Goal: Transaction & Acquisition: Download file/media

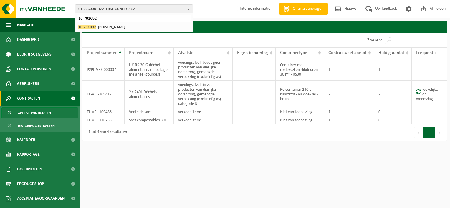
type input "10-791092"
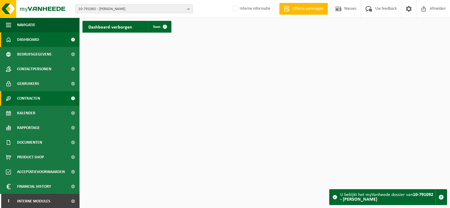
click at [68, 100] on span at bounding box center [72, 98] width 13 height 15
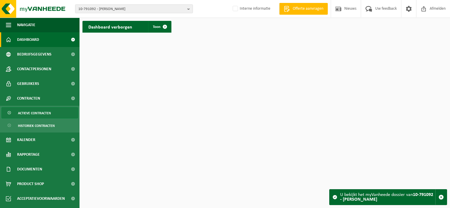
click at [43, 115] on span "Actieve contracten" at bounding box center [34, 113] width 33 height 11
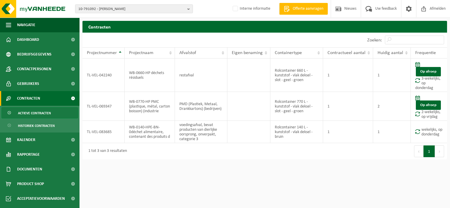
click at [35, 112] on span "Actieve contracten" at bounding box center [34, 113] width 33 height 11
click at [27, 153] on span "Rapportage" at bounding box center [28, 154] width 23 height 15
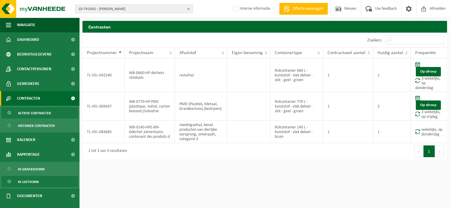
click at [29, 184] on span "In lijstvorm" at bounding box center [28, 182] width 21 height 11
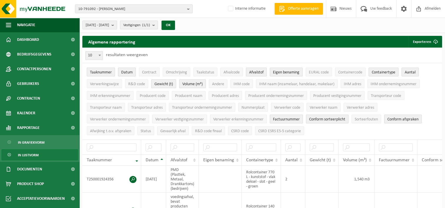
click at [104, 72] on span "Taaknummer" at bounding box center [101, 72] width 22 height 4
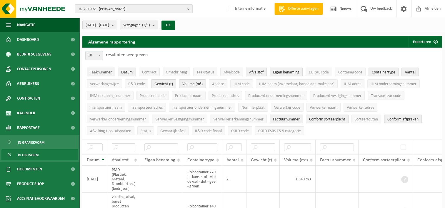
click at [101, 72] on span "Taaknummer" at bounding box center [101, 72] width 22 height 4
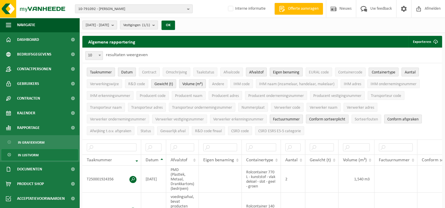
click at [124, 72] on span "Datum" at bounding box center [126, 72] width 11 height 4
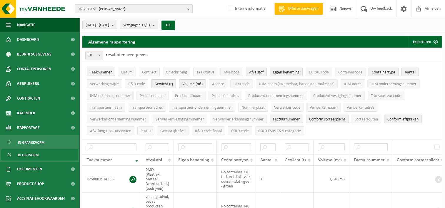
click at [95, 73] on span "Taaknummer" at bounding box center [101, 72] width 22 height 4
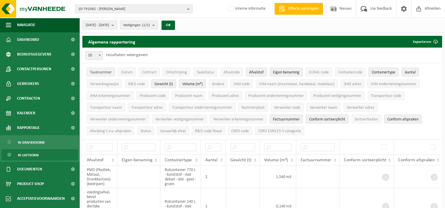
click at [106, 73] on span "Taaknummer" at bounding box center [101, 72] width 22 height 4
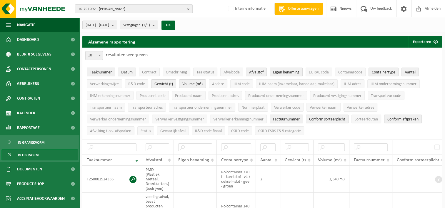
click at [127, 74] on span "Datum" at bounding box center [126, 72] width 11 height 4
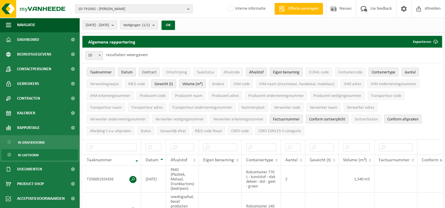
click at [152, 71] on span "Contract" at bounding box center [149, 72] width 14 height 4
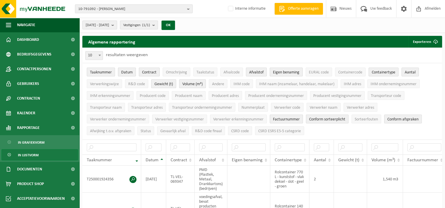
click at [283, 74] on span "Eigen benaming" at bounding box center [286, 72] width 26 height 4
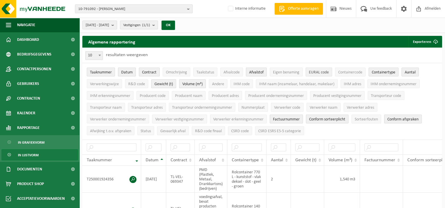
click at [316, 71] on span "EURAL code" at bounding box center [319, 72] width 20 height 4
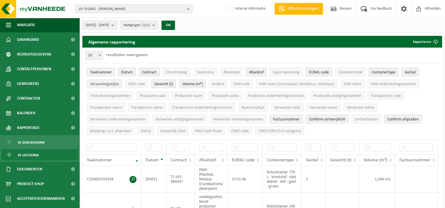
click at [112, 85] on span "Verwerkingswijze" at bounding box center [104, 84] width 29 height 4
click at [133, 85] on span "R&D code" at bounding box center [136, 84] width 17 height 4
click at [265, 86] on span "IHM naam (inzamelaar, handelaar, makelaar)" at bounding box center [296, 84] width 75 height 4
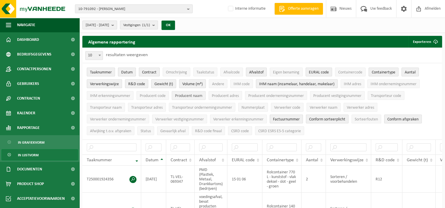
click at [186, 98] on span "Producent naam" at bounding box center [188, 96] width 27 height 4
click at [219, 94] on span "Producent adres" at bounding box center [225, 96] width 27 height 4
click at [316, 109] on span "Verwerker naam" at bounding box center [324, 108] width 28 height 4
click at [360, 106] on span "Verwerker adres" at bounding box center [360, 108] width 27 height 4
click at [288, 118] on span "Factuurnummer" at bounding box center [286, 119] width 27 height 4
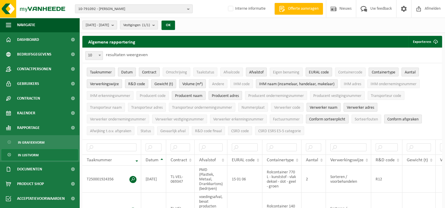
click at [328, 118] on span "Conform sorteerplicht" at bounding box center [327, 119] width 36 height 4
click at [394, 119] on span "Conform afspraken" at bounding box center [402, 119] width 31 height 4
click at [117, 22] on b "submit" at bounding box center [114, 25] width 5 height 8
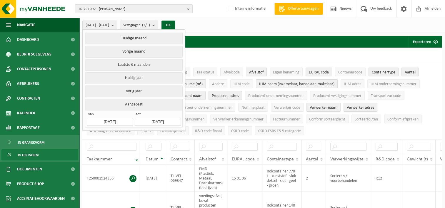
click at [128, 104] on button "Aangepast" at bounding box center [133, 104] width 97 height 11
click at [113, 119] on input "2025-04-01" at bounding box center [110, 122] width 46 height 8
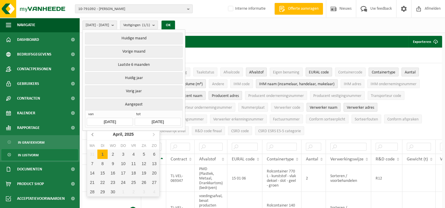
click at [92, 136] on icon at bounding box center [92, 134] width 9 height 9
click at [114, 154] on div "1" at bounding box center [113, 154] width 10 height 9
type input "2025-01-01"
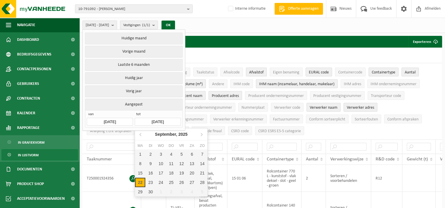
click at [171, 122] on input "2025-09-22" at bounding box center [158, 122] width 46 height 8
click at [138, 137] on icon at bounding box center [140, 134] width 9 height 9
click at [144, 201] on div "30" at bounding box center [140, 201] width 10 height 9
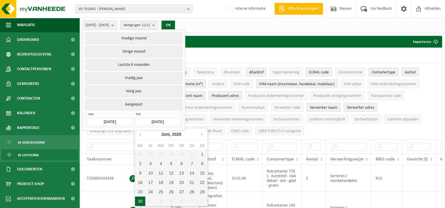
type input "[DATE]"
type input "2025-01-01"
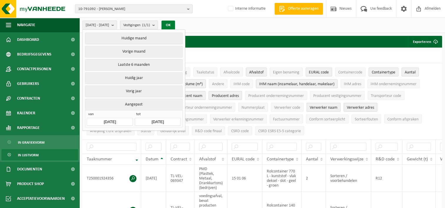
click at [175, 26] on button "OK" at bounding box center [169, 25] width 14 height 9
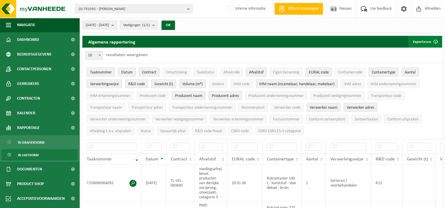
click at [425, 42] on button "Exporteren" at bounding box center [424, 42] width 33 height 12
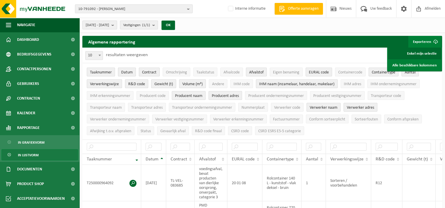
click at [417, 51] on link "Enkel mijn selectie" at bounding box center [414, 54] width 53 height 12
click at [299, 28] on div "2025-01-01 - 2025-06-30 Huidige maand Vorige maand Laatste 6 maanden Huidig jaa…" at bounding box center [262, 25] width 366 height 15
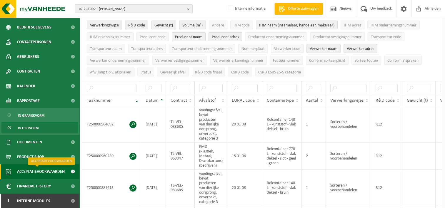
scroll to position [88, 0]
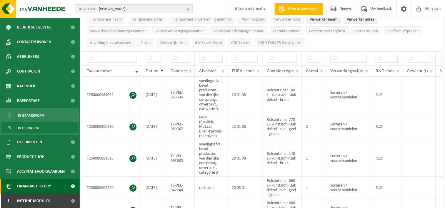
click at [38, 185] on span "Financial History" at bounding box center [34, 186] width 34 height 15
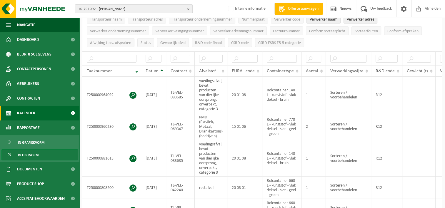
scroll to position [29, 0]
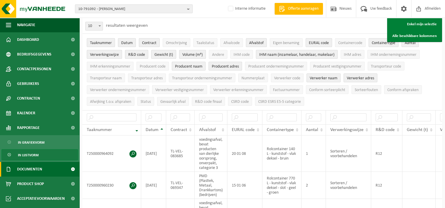
click at [37, 167] on span "Documenten" at bounding box center [29, 169] width 25 height 15
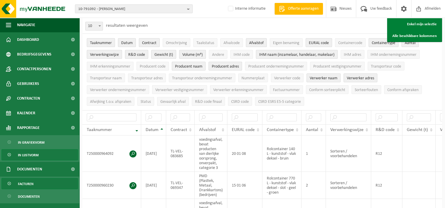
click at [30, 183] on span "Facturen" at bounding box center [26, 184] width 16 height 11
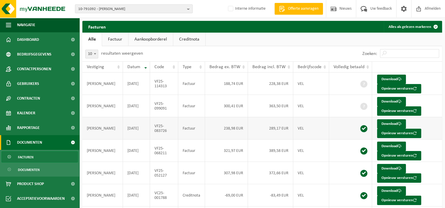
scroll to position [29, 0]
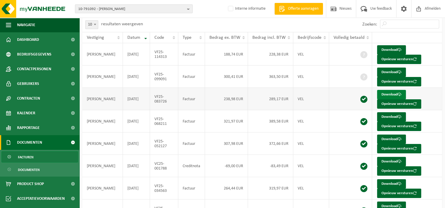
click at [390, 93] on link "Download" at bounding box center [391, 94] width 29 height 9
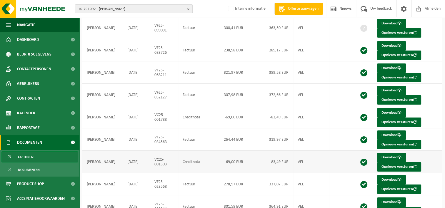
scroll to position [108, 0]
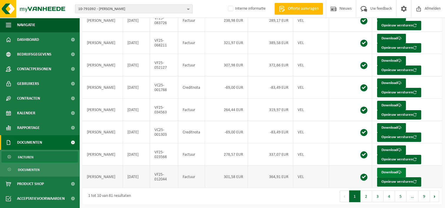
click at [388, 170] on link "Download" at bounding box center [391, 172] width 29 height 9
click at [387, 147] on link "Download" at bounding box center [391, 150] width 29 height 9
click at [388, 128] on link "Download" at bounding box center [391, 127] width 29 height 9
click at [395, 104] on link "Download" at bounding box center [391, 105] width 29 height 9
click at [150, 9] on span "10-791092 - [PERSON_NAME]" at bounding box center [131, 9] width 107 height 9
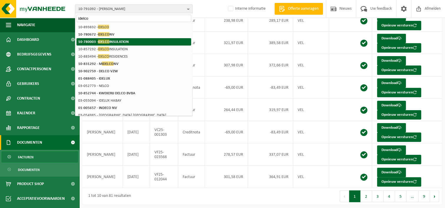
type input "idelco"
click at [88, 42] on strong "10-780003 - IDELCO INSULATION" at bounding box center [103, 41] width 51 height 4
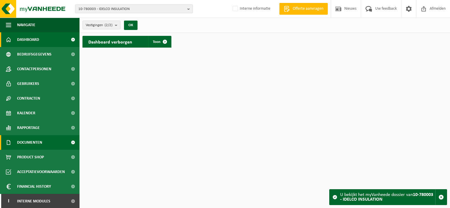
click at [31, 144] on span "Documenten" at bounding box center [29, 142] width 25 height 15
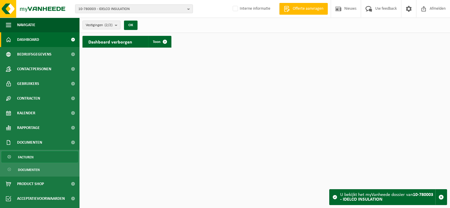
click at [31, 160] on span "Facturen" at bounding box center [26, 157] width 16 height 11
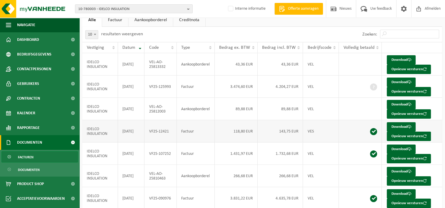
scroll to position [93, 0]
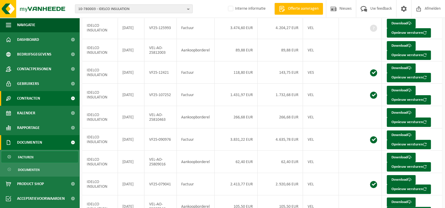
click at [69, 99] on span at bounding box center [72, 98] width 13 height 15
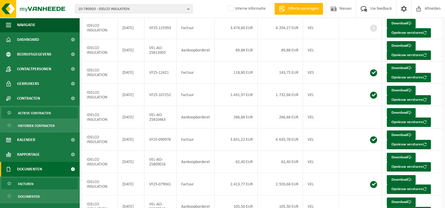
click at [33, 114] on span "Actieve contracten" at bounding box center [34, 113] width 33 height 11
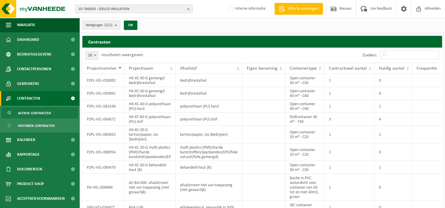
click at [56, 114] on link "Actieve contracten" at bounding box center [39, 112] width 76 height 11
click at [52, 169] on link "Documenten" at bounding box center [39, 169] width 79 height 15
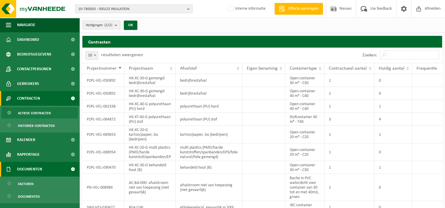
click at [68, 169] on span at bounding box center [72, 169] width 13 height 15
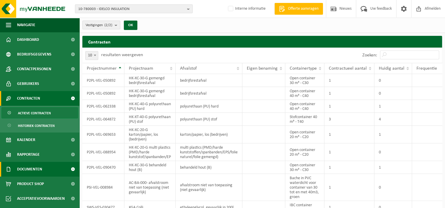
click at [72, 169] on span at bounding box center [72, 169] width 13 height 15
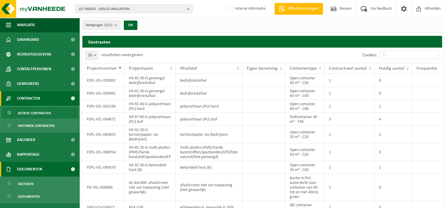
click at [30, 167] on span "Documenten" at bounding box center [29, 169] width 25 height 15
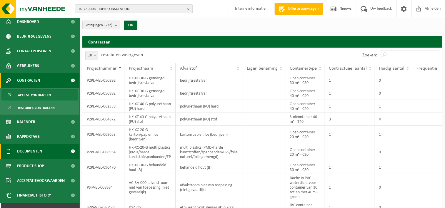
scroll to position [27, 0]
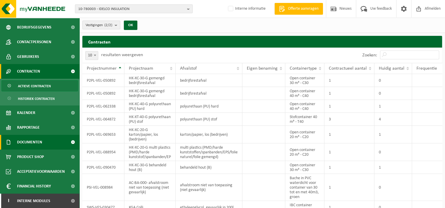
click at [38, 143] on span "Documenten" at bounding box center [29, 142] width 25 height 15
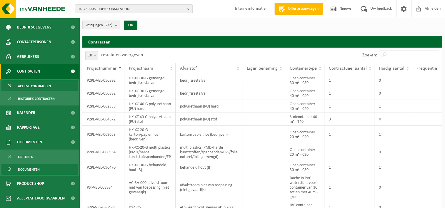
click at [27, 170] on span "Documenten" at bounding box center [29, 169] width 22 height 11
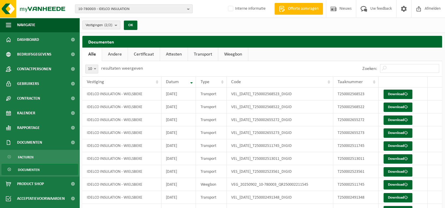
click at [199, 55] on link "Transport" at bounding box center [203, 55] width 30 height 14
click at [392, 65] on input "Zoeken:" at bounding box center [409, 68] width 59 height 9
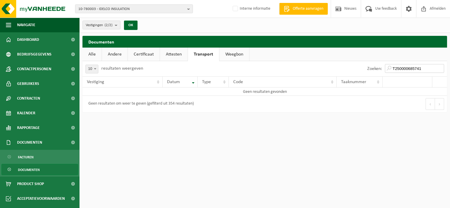
type input "T250000685741"
click at [232, 56] on link "Weegbon" at bounding box center [234, 55] width 30 height 14
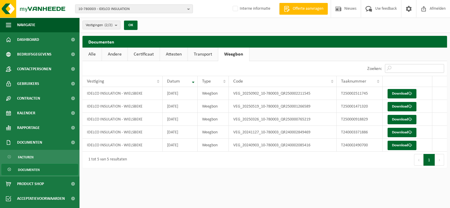
click at [400, 68] on input "Zoeken:" at bounding box center [414, 68] width 59 height 9
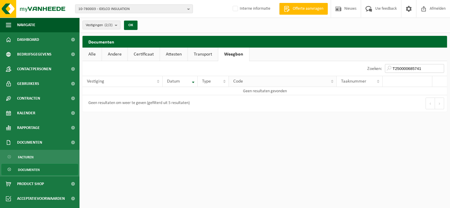
type input "T250000685741"
click at [282, 77] on th "Code" at bounding box center [283, 81] width 108 height 11
click at [118, 26] on b "submit" at bounding box center [117, 25] width 5 height 8
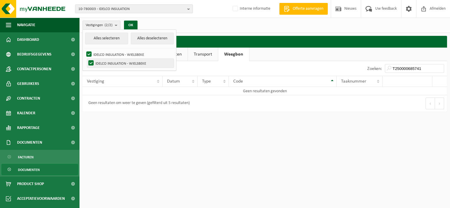
click at [104, 62] on label "IDELCO INSULATION - WIELSBEKE" at bounding box center [130, 63] width 87 height 9
click at [86, 59] on input "IDELCO INSULATION - WIELSBEKE" at bounding box center [86, 59] width 0 height 0
click at [96, 61] on label "IDELCO INSULATION - WIELSBEKE" at bounding box center [130, 63] width 87 height 9
click at [86, 59] on input "IDELCO INSULATION - WIELSBEKE" at bounding box center [86, 59] width 0 height 0
checkbox input "true"
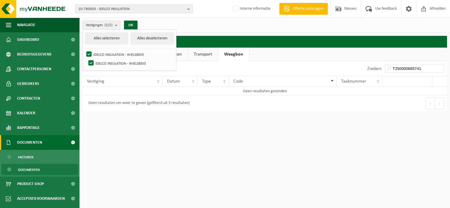
click at [37, 143] on span "Documenten" at bounding box center [29, 142] width 25 height 15
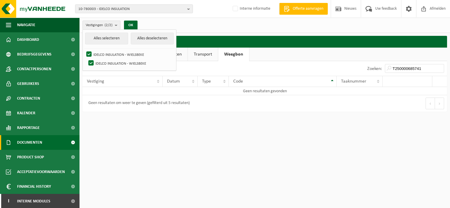
click at [40, 145] on span "Documenten" at bounding box center [29, 142] width 25 height 15
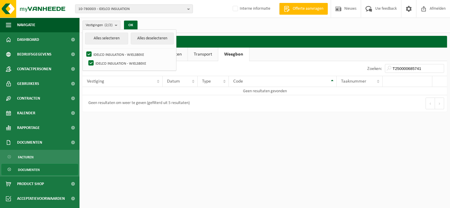
click at [32, 169] on span "Documenten" at bounding box center [29, 169] width 22 height 11
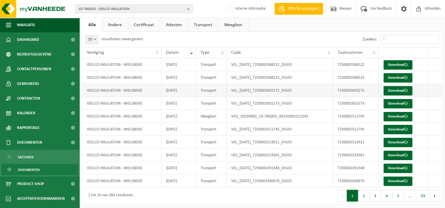
scroll to position [30, 0]
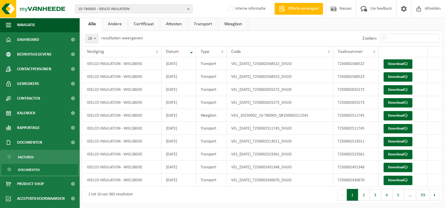
click at [390, 194] on button "4" at bounding box center [386, 195] width 11 height 12
click at [396, 40] on input "Zoeken:" at bounding box center [409, 38] width 59 height 9
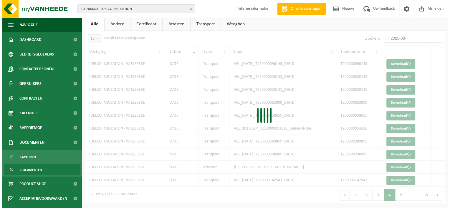
scroll to position [0, 0]
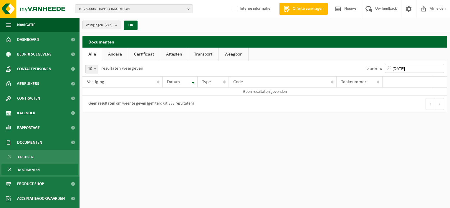
drag, startPoint x: 413, startPoint y: 66, endPoint x: 418, endPoint y: 67, distance: 4.2
click at [416, 66] on input "2025-03-07" at bounding box center [414, 68] width 59 height 9
type input "2025-03-06"
click at [118, 26] on b "submit" at bounding box center [117, 25] width 5 height 8
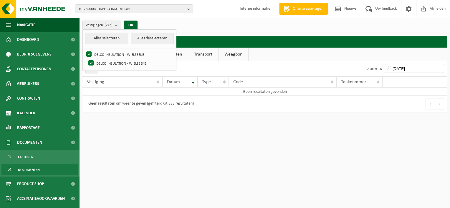
click at [43, 168] on link "Documenten" at bounding box center [39, 169] width 76 height 11
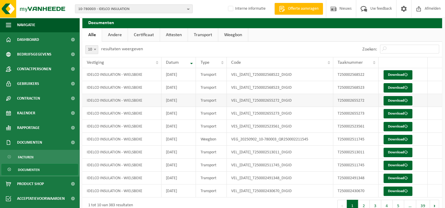
scroll to position [30, 0]
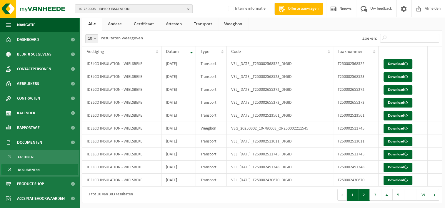
click at [366, 194] on button "2" at bounding box center [363, 195] width 11 height 12
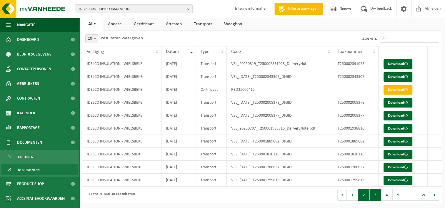
click at [379, 198] on button "3" at bounding box center [375, 195] width 11 height 12
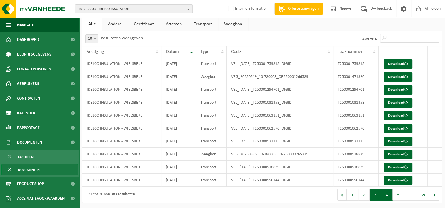
click at [391, 193] on button "4" at bounding box center [386, 195] width 11 height 12
click at [373, 194] on button "3" at bounding box center [375, 195] width 11 height 12
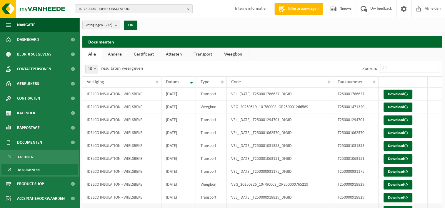
scroll to position [0, 0]
click at [196, 55] on link "Transport" at bounding box center [203, 55] width 30 height 14
click at [398, 67] on input "Zoeken:" at bounding box center [409, 68] width 59 height 9
type input "2025"
click at [95, 9] on span "10-780003 - IDELCO INSULATION" at bounding box center [131, 9] width 107 height 9
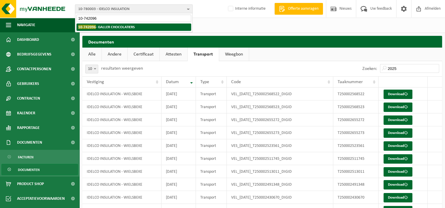
type input "10-742096"
click at [94, 29] on span "10-742096" at bounding box center [87, 27] width 18 height 4
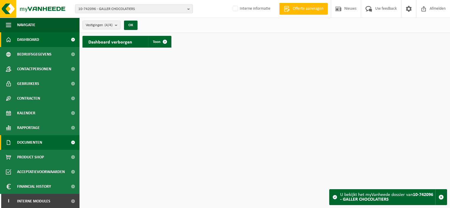
click at [43, 141] on link "Documenten" at bounding box center [39, 142] width 79 height 15
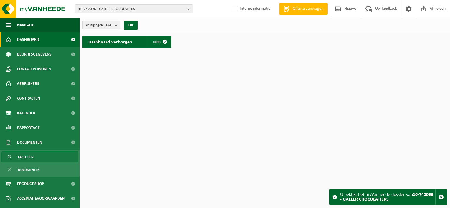
click at [21, 156] on span "Facturen" at bounding box center [26, 157] width 16 height 11
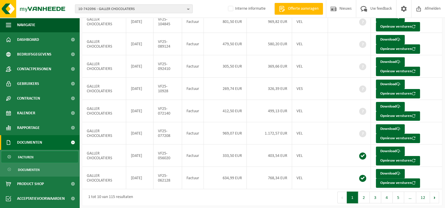
scroll to position [123, 0]
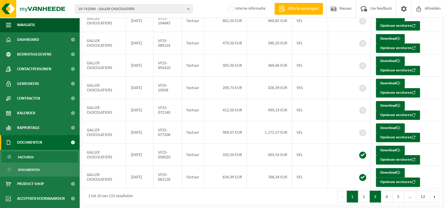
click at [379, 197] on button "3" at bounding box center [375, 197] width 11 height 12
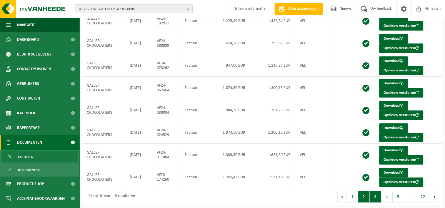
click at [361, 197] on button "2" at bounding box center [363, 197] width 11 height 12
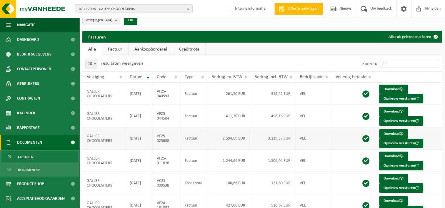
scroll to position [0, 0]
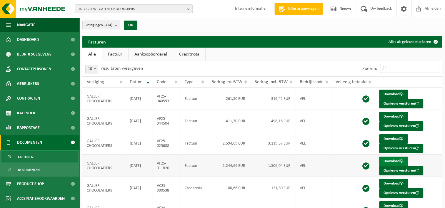
click at [386, 159] on link "Download" at bounding box center [393, 161] width 29 height 9
click at [392, 137] on link "Download" at bounding box center [393, 138] width 29 height 9
click at [386, 115] on link "Download" at bounding box center [393, 116] width 29 height 9
